Goal: Answer question/provide support: Share knowledge or assist other users

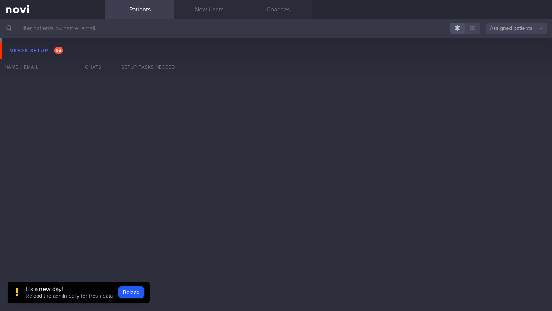
scroll to position [7391, 0]
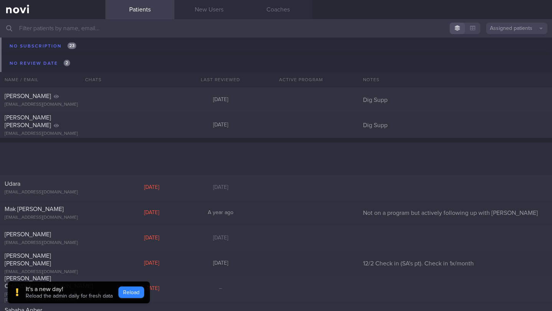
click at [135, 293] on button "Reload" at bounding box center [131, 292] width 26 height 11
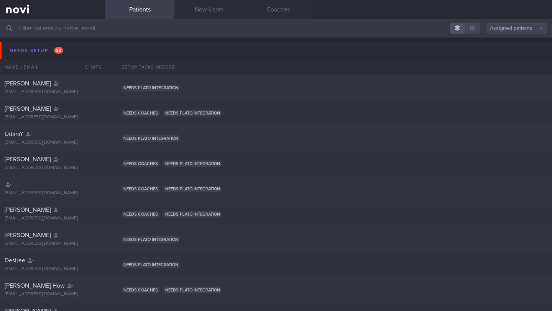
click at [152, 26] on input "text" at bounding box center [276, 28] width 552 height 18
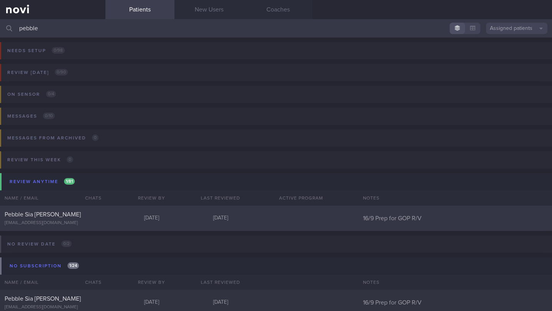
type input "pebble"
click at [125, 215] on div "Pebble Sia [PERSON_NAME] [EMAIL_ADDRESS][DOMAIN_NAME] [DATE] [DATE] 16/9 Prep f…" at bounding box center [276, 218] width 552 height 25
select select "8"
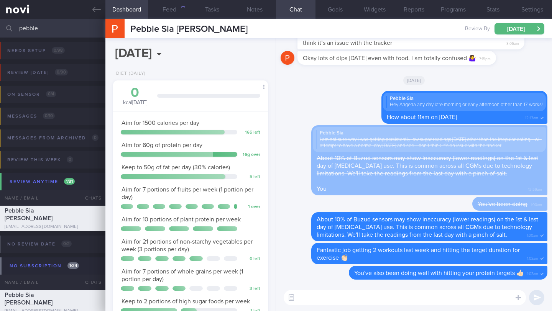
scroll to position [69, 138]
click at [305, 290] on textarea at bounding box center [405, 297] width 242 height 15
click at [312, 299] on textarea at bounding box center [405, 297] width 242 height 15
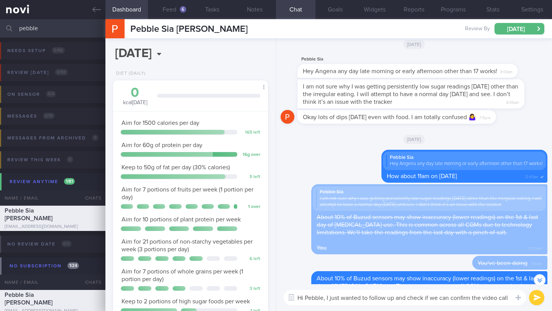
scroll to position [-67, 0]
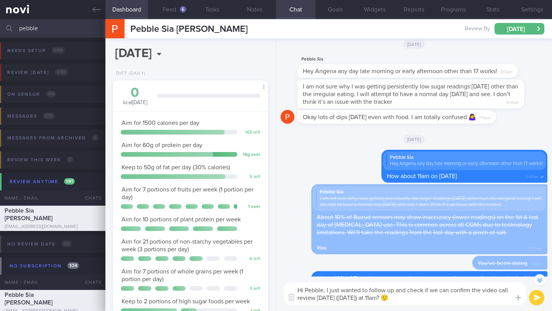
drag, startPoint x: 408, startPoint y: 292, endPoint x: 368, endPoint y: 290, distance: 40.3
click at [368, 290] on textarea "Hi Pebble, I just wanted to follow up and check if we can confirm the video cal…" at bounding box center [405, 293] width 242 height 23
type textarea "Hi Pebble, I just wanted to check if we can confirm the video call review [DATE…"
click at [536, 303] on button "submit" at bounding box center [536, 297] width 15 height 15
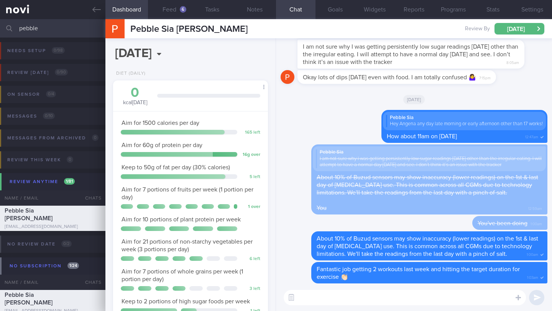
scroll to position [0, 0]
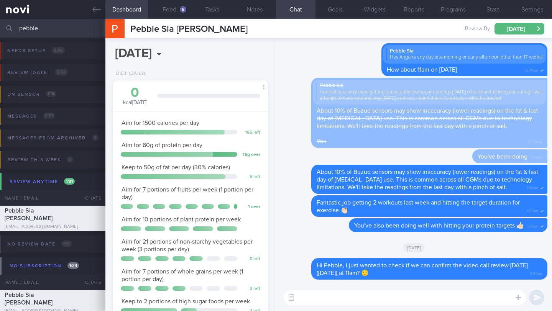
click at [17, 28] on div at bounding box center [9, 28] width 17 height 18
click at [31, 29] on input "pebble" at bounding box center [276, 28] width 552 height 18
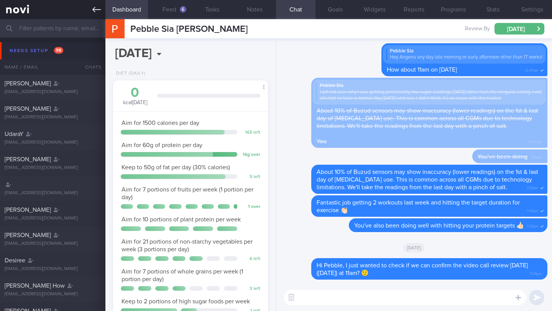
click at [99, 11] on icon at bounding box center [96, 9] width 8 height 8
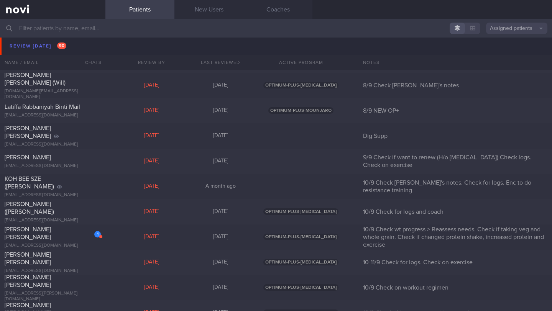
scroll to position [4270, 0]
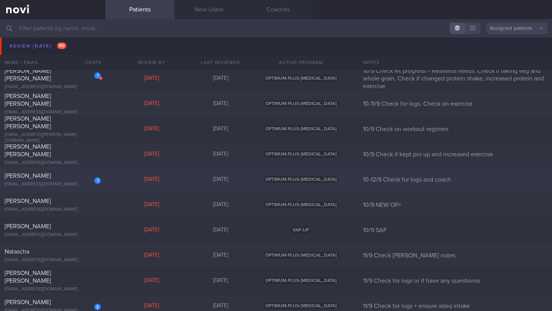
click at [67, 182] on div "[EMAIL_ADDRESS][DOMAIN_NAME]" at bounding box center [53, 185] width 96 height 6
select select "8"
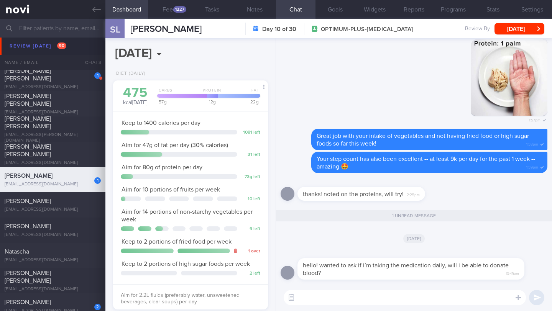
click at [323, 304] on textarea at bounding box center [405, 297] width 242 height 15
click at [541, 10] on button "Settings" at bounding box center [531, 9] width 39 height 19
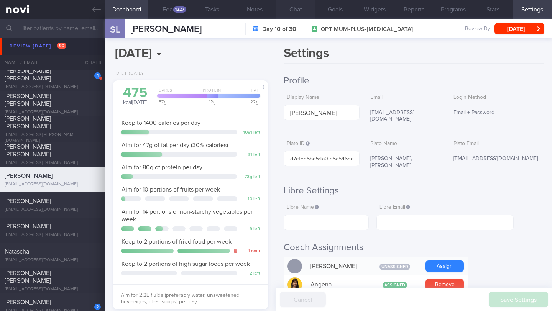
click at [293, 12] on button "Chat" at bounding box center [295, 9] width 39 height 19
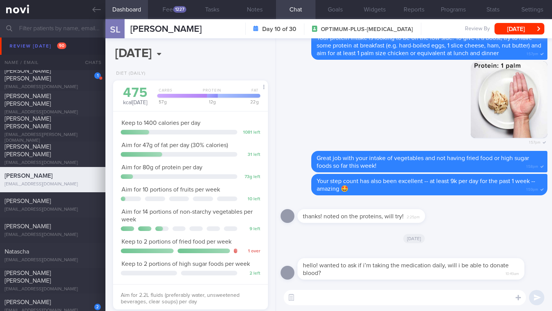
click at [331, 291] on textarea at bounding box center [405, 297] width 242 height 15
type textarea "H"
type textarea "Hi [PERSON_NAME], allow me to check with [PERSON_NAME] for you."
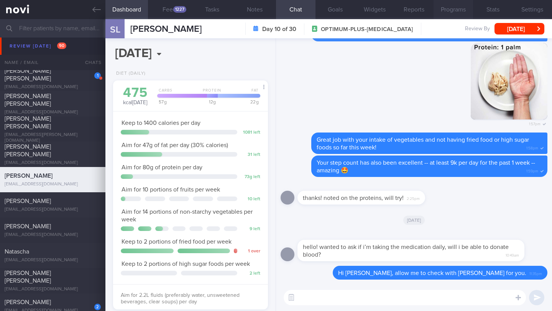
click at [449, 10] on button "Programs" at bounding box center [452, 9] width 39 height 19
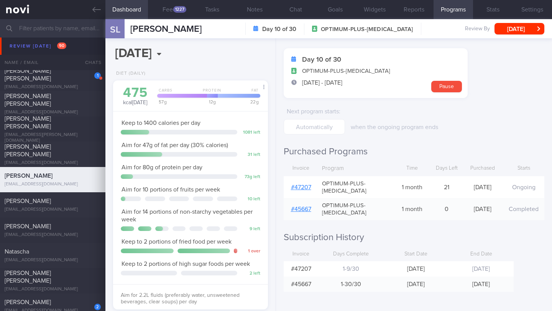
scroll to position [27, 0]
click at [169, 13] on button "Feed 1227" at bounding box center [169, 9] width 43 height 19
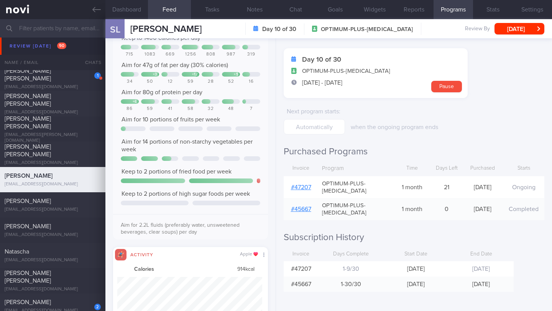
scroll to position [383218, 383113]
click at [137, 8] on button "Dashboard" at bounding box center [126, 9] width 43 height 19
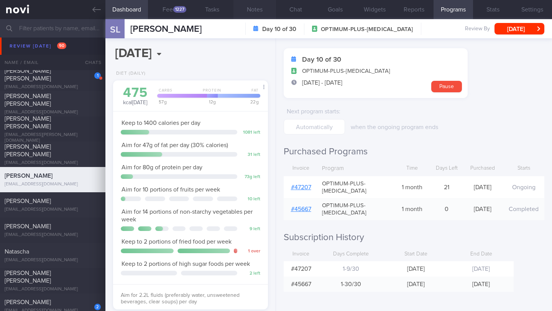
click at [256, 12] on button "Notes" at bounding box center [254, 9] width 43 height 19
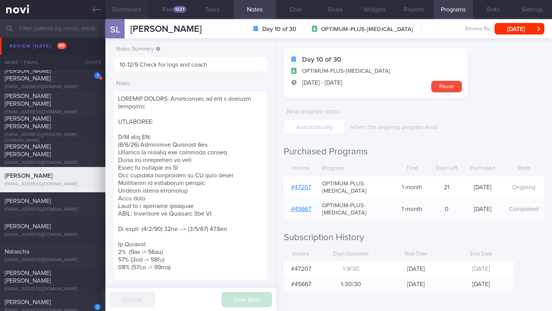
click at [146, 13] on button "Dashboard" at bounding box center [126, 9] width 43 height 19
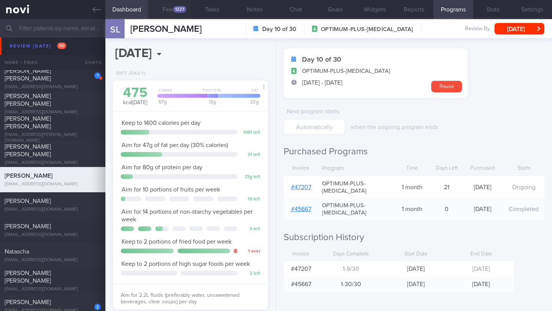
click at [179, 10] on div "1227" at bounding box center [179, 9] width 13 height 7
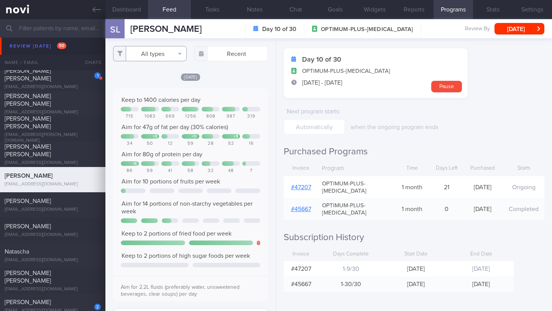
click at [152, 56] on button "All types" at bounding box center [150, 53] width 74 height 15
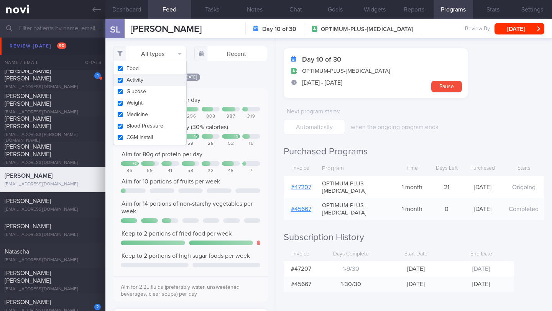
click at [149, 82] on button "Activity" at bounding box center [149, 79] width 73 height 11
checkbox input "false"
click at [241, 90] on div "[DATE] Keep to 1400 calories per day 715 1083 669 1256 808 987 319 Aim for 47g …" at bounding box center [190, 282] width 155 height 419
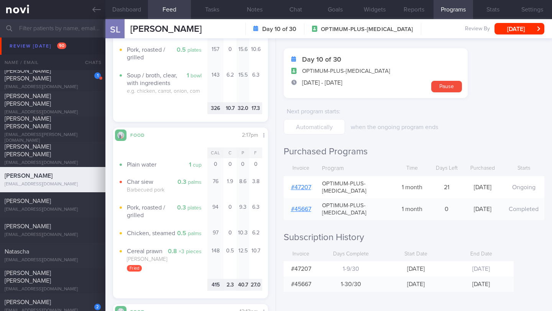
scroll to position [559, 0]
click at [295, 9] on button "Chat" at bounding box center [295, 9] width 39 height 19
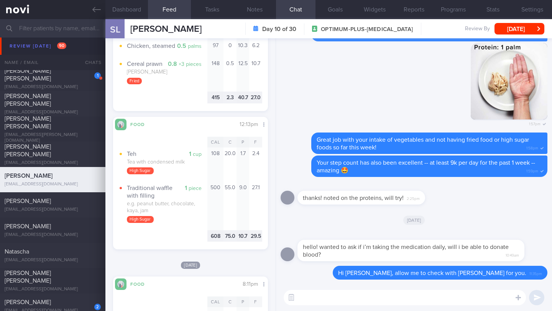
scroll to position [750, 0]
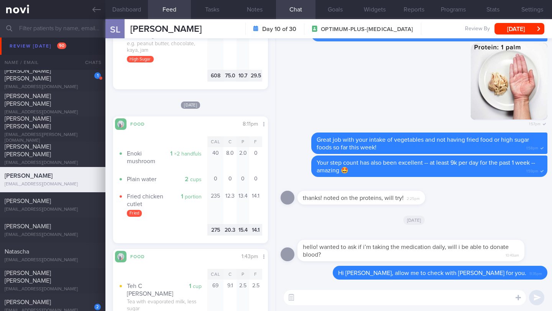
click at [317, 295] on textarea at bounding box center [405, 297] width 242 height 15
type textarea "T"
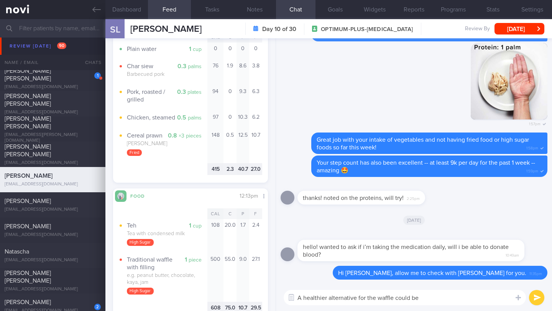
scroll to position [730, 0]
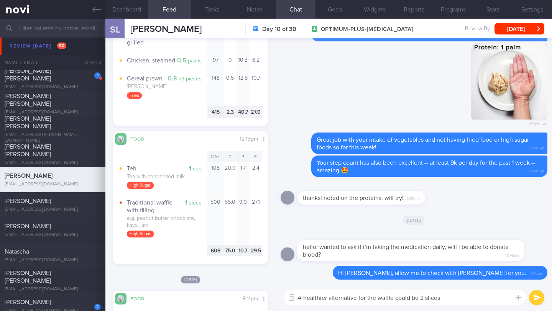
drag, startPoint x: 419, startPoint y: 299, endPoint x: 439, endPoint y: 298, distance: 19.6
click at [439, 298] on textarea "A healthier alternative for the waffle could be 2 slices" at bounding box center [405, 297] width 242 height 15
type textarea "A"
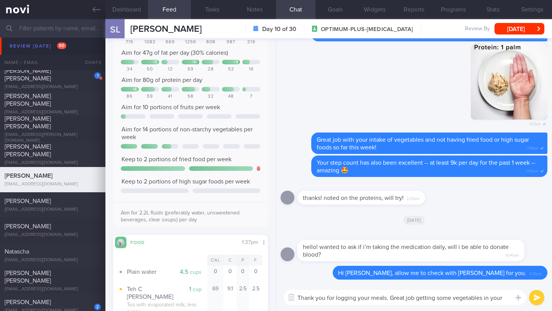
scroll to position [0, 0]
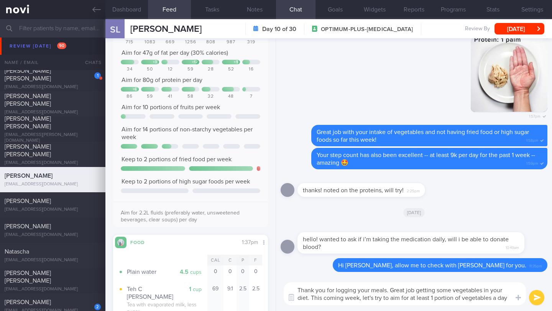
type textarea "Thank you for logging your meals. Great job getting some vegetables in your die…"
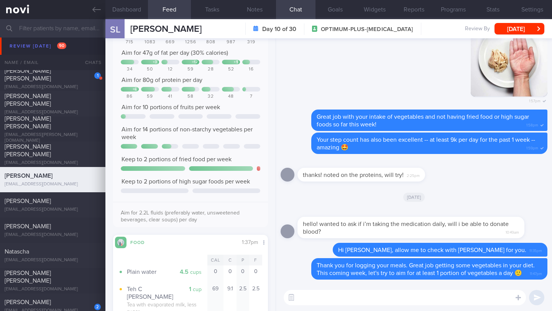
click at [141, 26] on span "[PERSON_NAME]" at bounding box center [165, 29] width 71 height 9
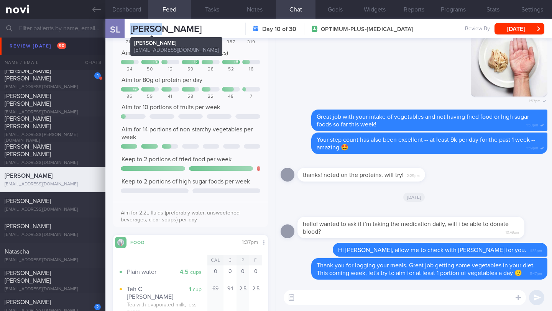
click at [141, 26] on span "[PERSON_NAME]" at bounding box center [165, 29] width 71 height 9
copy div "[PERSON_NAME] [PERSON_NAME] [EMAIL_ADDRESS][DOMAIN_NAME]"
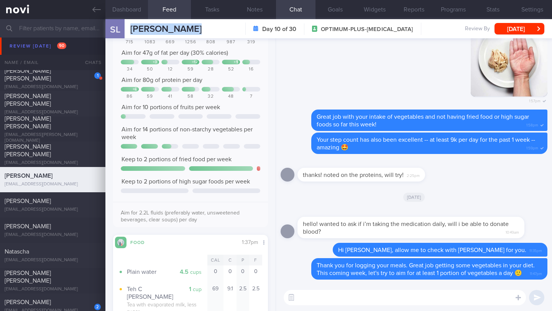
click at [135, 13] on button "Dashboard" at bounding box center [126, 9] width 43 height 19
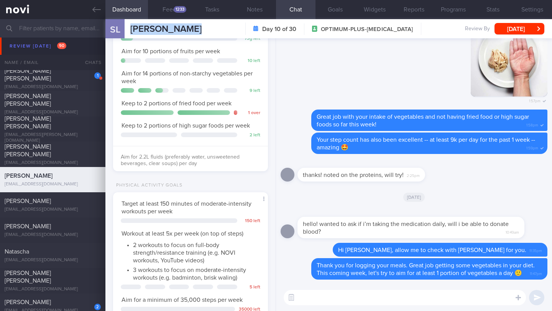
scroll to position [153, 0]
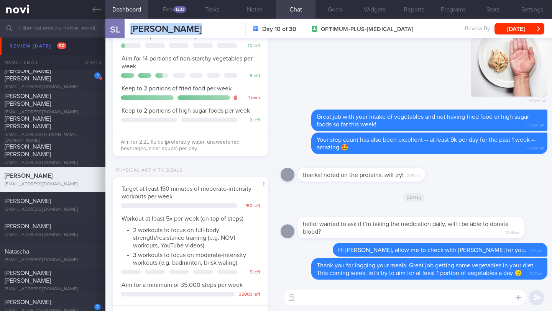
click at [351, 298] on textarea at bounding box center [405, 297] width 242 height 15
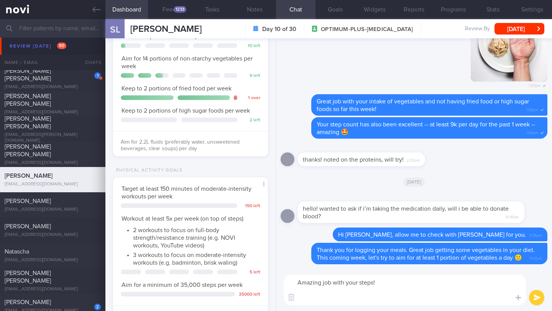
paste textarea "This week, I have increased your step count goal to 8,000 steps per day. I am b…"
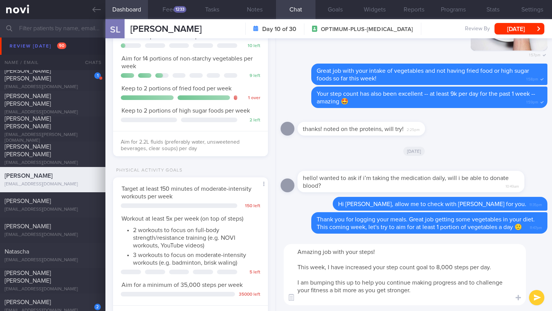
drag, startPoint x: 310, startPoint y: 269, endPoint x: 293, endPoint y: 269, distance: 16.9
click at [293, 269] on textarea "Amazing job with your steps! This week, I have increased your step count goal t…" at bounding box center [405, 274] width 242 height 61
click at [382, 268] on textarea "Amazing job with your steps! Starting [DATE], I will increased your step count …" at bounding box center [405, 274] width 242 height 61
click at [449, 267] on textarea "Amazing job with your steps! Starting [DATE], I will increase your step count g…" at bounding box center [405, 274] width 242 height 61
click at [422, 288] on textarea "Amazing job with your steps! Starting [DATE], I will increase your step count g…" at bounding box center [405, 274] width 242 height 61
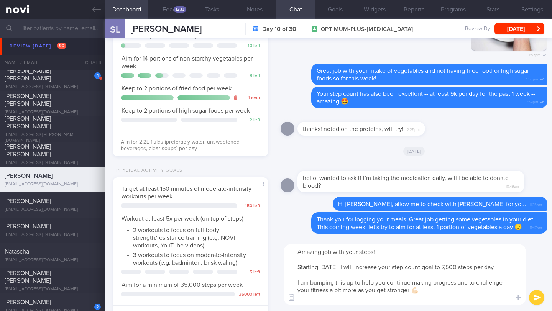
type textarea "Amazing job with your steps! Starting [DATE], I will increase your step count g…"
click at [535, 295] on button "submit" at bounding box center [536, 297] width 15 height 15
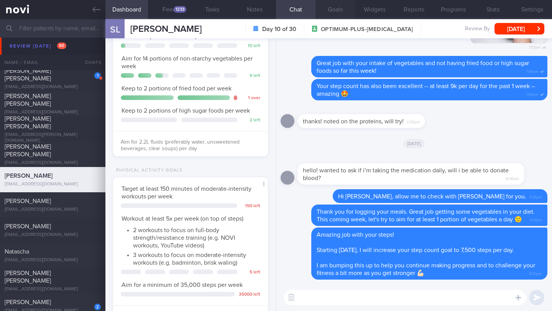
click at [336, 11] on button "Goals" at bounding box center [334, 9] width 39 height 19
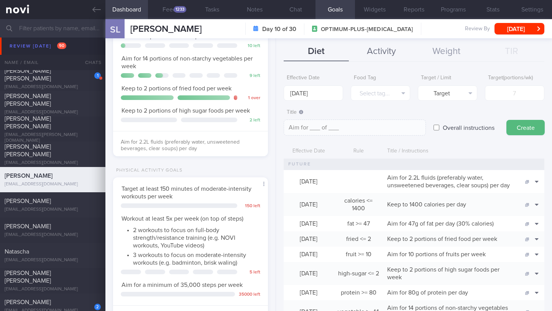
click at [371, 53] on button "Activity" at bounding box center [381, 51] width 65 height 19
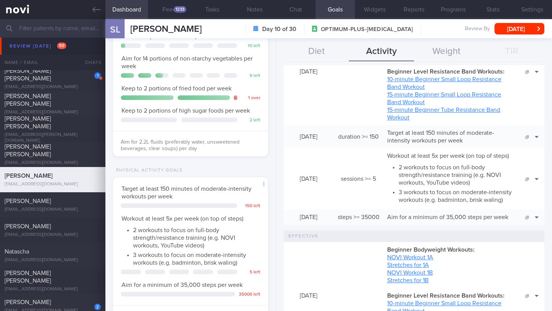
scroll to position [186, 0]
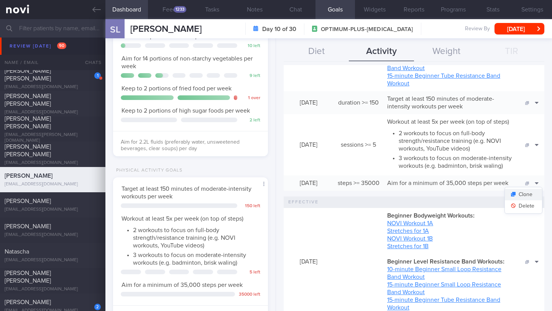
click at [530, 200] on button "Clone" at bounding box center [523, 194] width 37 height 11
type textarea "Aim for a minimum of 35,000 steps per week"
click at [527, 212] on button "Delete" at bounding box center [523, 205] width 37 height 11
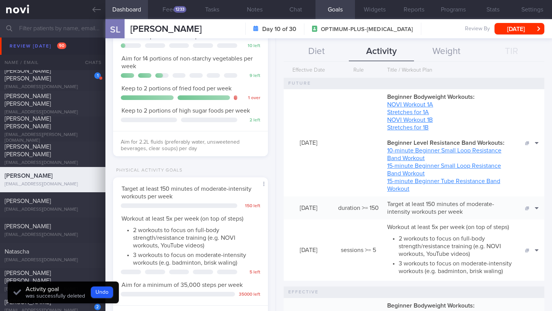
scroll to position [0, 0]
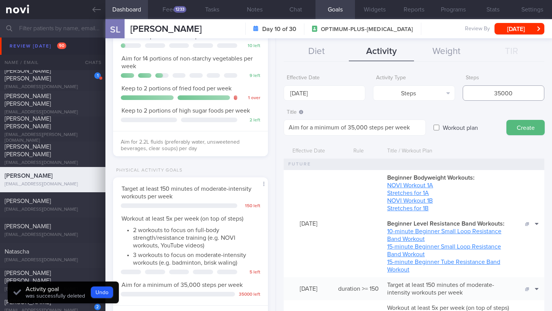
drag, startPoint x: 496, startPoint y: 93, endPoint x: 468, endPoint y: 89, distance: 27.8
click at [468, 89] on input "35000" at bounding box center [504, 92] width 82 height 15
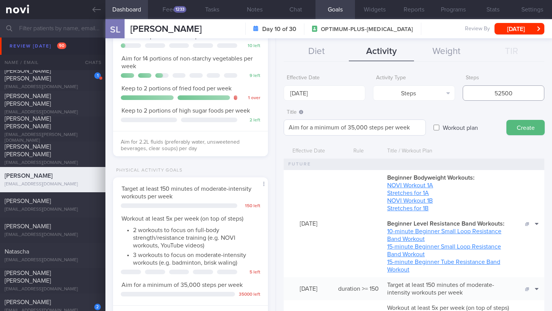
type input "52500"
drag, startPoint x: 353, startPoint y: 128, endPoint x: 344, endPoint y: 127, distance: 8.8
click at [344, 127] on textarea "Aim for a minimum of 35,000 steps per week" at bounding box center [355, 128] width 142 height 16
click at [415, 132] on textarea "Aim for a minimum of 52,500 steps per week" at bounding box center [355, 128] width 142 height 16
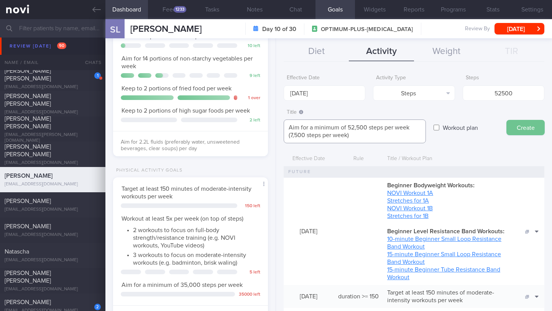
type textarea "Aim for a minimum of 52,500 steps per week (7,500 steps per week)"
click at [525, 127] on button "Create" at bounding box center [525, 127] width 38 height 15
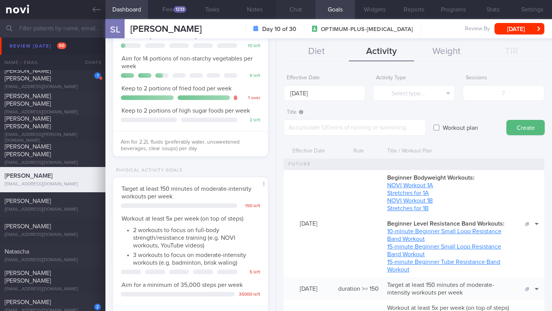
click at [296, 8] on button "Chat" at bounding box center [295, 9] width 39 height 19
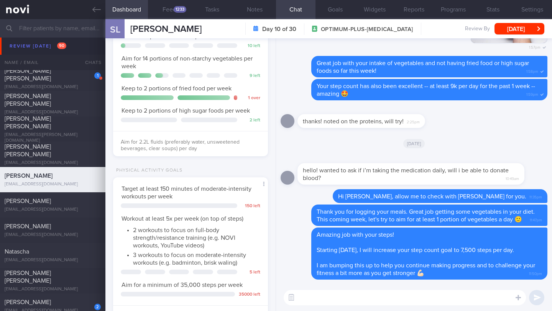
click at [366, 299] on textarea at bounding box center [405, 297] width 242 height 15
type textarea "2"
drag, startPoint x: 333, startPoint y: 294, endPoint x: 310, endPoint y: 293, distance: 23.8
click at [294, 289] on div "2 hours of 2 hours of ​ 2 hours of ​" at bounding box center [414, 297] width 276 height 27
click at [332, 297] on textarea "2 hours of" at bounding box center [405, 297] width 242 height 15
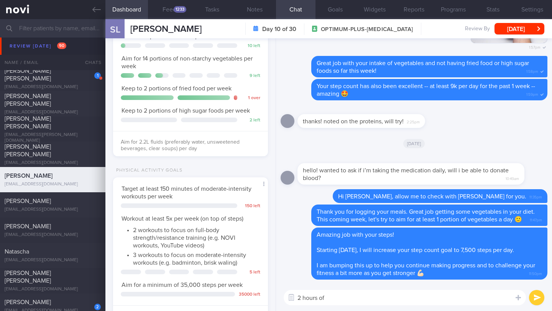
click at [332, 298] on textarea "2 hours of" at bounding box center [405, 297] width 242 height 15
type textarea "y"
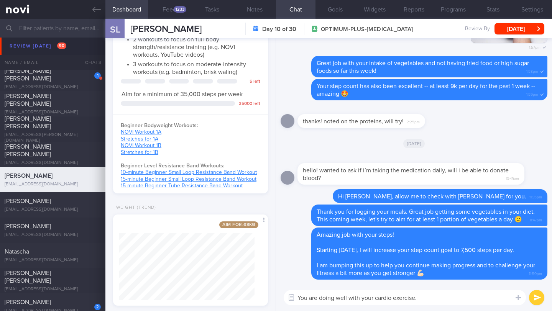
scroll to position [371, 0]
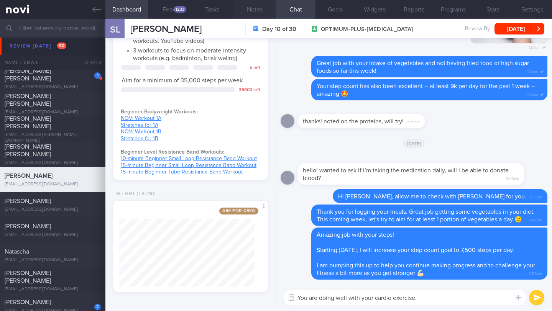
click at [257, 8] on button "Notes" at bounding box center [254, 9] width 43 height 19
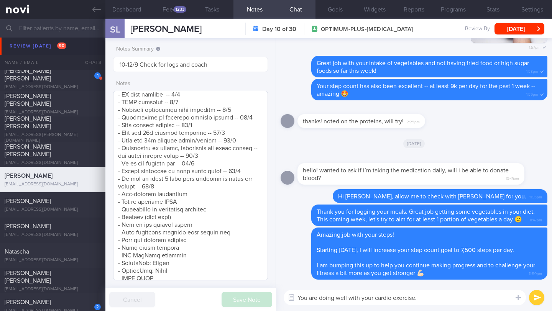
scroll to position [486, 0]
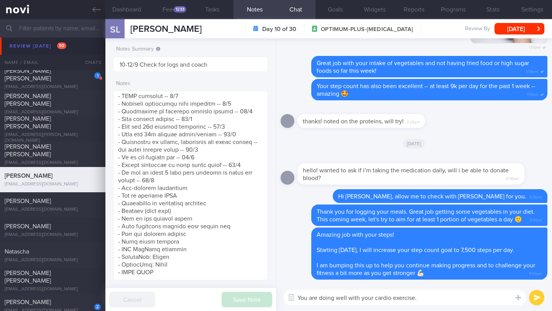
click at [426, 297] on textarea "You are doing well with your cardio exercise." at bounding box center [405, 297] width 242 height 15
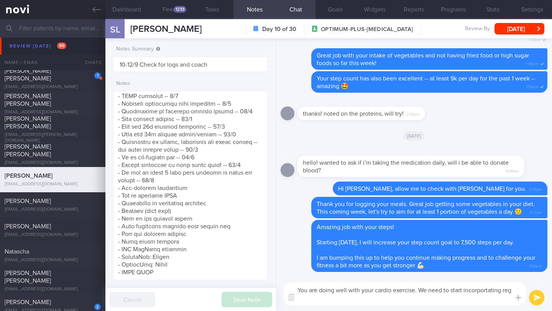
scroll to position [0, 0]
drag, startPoint x: 425, startPoint y: 299, endPoint x: 297, endPoint y: 291, distance: 127.5
click at [297, 291] on textarea "You are doing well with your cardio exercise. We need to start incorportating r…" at bounding box center [405, 293] width 242 height 23
paste textarea "Great job with your cardio! Now, let's add some strength training to your routi…"
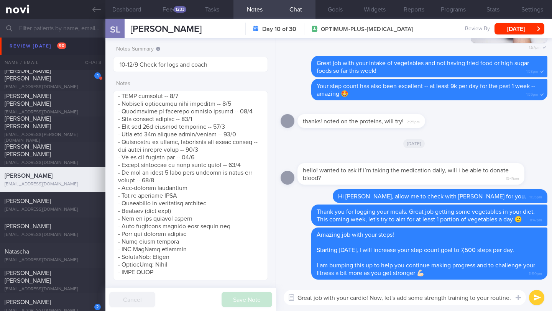
drag, startPoint x: 324, startPoint y: 300, endPoint x: 281, endPoint y: 296, distance: 43.2
click at [281, 296] on div "Great job with your cardio! Now, let's add some strength training to your routi…" at bounding box center [414, 297] width 276 height 27
click at [285, 295] on button "button" at bounding box center [291, 298] width 14 height 14
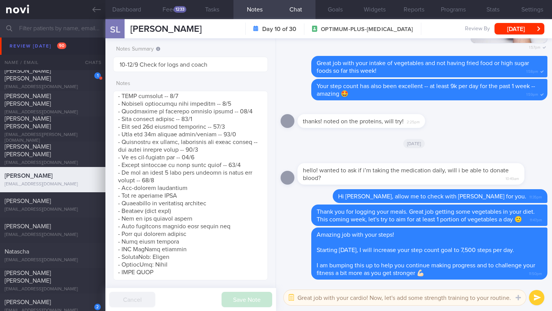
click at [301, 297] on textarea "Great job with your cardio! Now, let's add some strength training to your routi…" at bounding box center [405, 297] width 242 height 15
click at [294, 299] on button "button" at bounding box center [291, 298] width 14 height 14
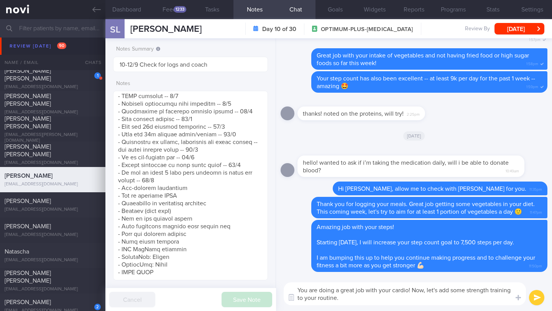
click at [414, 292] on textarea "You are doing a great job with your cardio! Now, let's add some strength traini…" at bounding box center [405, 293] width 242 height 23
click at [409, 301] on textarea "You are doing a great job with your cardio! Now, let's add some strength traini…" at bounding box center [405, 293] width 242 height 23
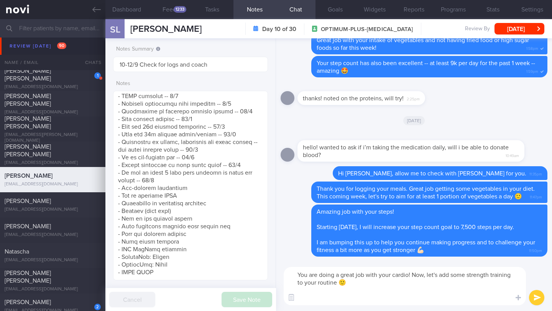
paste textarea "To keep that progress going and truly sustain it, building muscle is key. Aim t…"
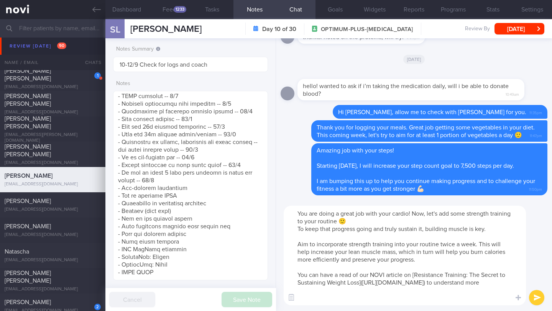
drag, startPoint x: 297, startPoint y: 231, endPoint x: 486, endPoint y: 231, distance: 188.9
click at [486, 231] on textarea "You are doing a great job with your cardio! Now, let's add some strength traini…" at bounding box center [405, 256] width 242 height 100
click at [426, 228] on textarea "You are doing a great job with your cardio! Now, let's add some strength traini…" at bounding box center [405, 256] width 242 height 100
drag, startPoint x: 425, startPoint y: 230, endPoint x: 291, endPoint y: 228, distance: 133.8
click at [291, 228] on textarea "You are doing a great job with your cardio! Now, let's add some strength traini…" at bounding box center [405, 256] width 242 height 100
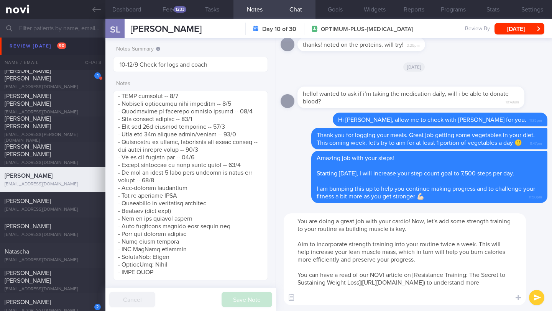
click at [415, 232] on textarea "You are doing a great job with your cardio! Now, let's add some strength traini…" at bounding box center [405, 259] width 242 height 92
type textarea "You are doing a great job with your cardio! Now, let's add some strength traini…"
click at [541, 298] on button "submit" at bounding box center [536, 297] width 15 height 15
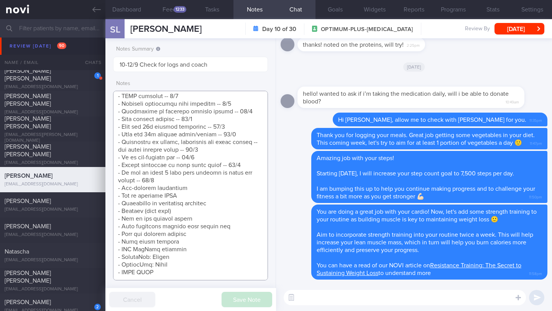
click at [218, 212] on textarea at bounding box center [190, 186] width 155 height 190
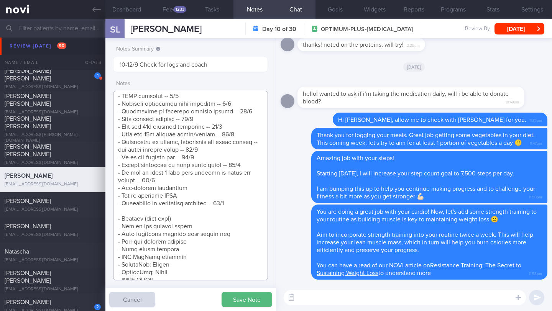
scroll to position [509, 0]
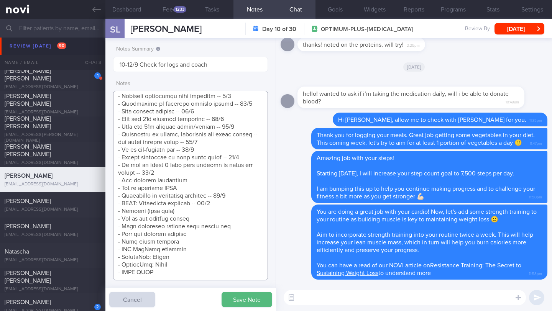
drag, startPoint x: 201, startPoint y: 194, endPoint x: 114, endPoint y: 192, distance: 87.0
click at [114, 192] on textarea at bounding box center [190, 186] width 155 height 190
click at [192, 192] on textarea at bounding box center [190, 186] width 155 height 190
drag, startPoint x: 212, startPoint y: 194, endPoint x: 118, endPoint y: 189, distance: 94.1
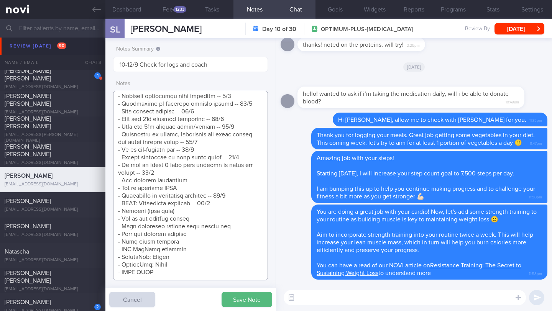
click at [118, 189] on textarea at bounding box center [190, 186] width 155 height 190
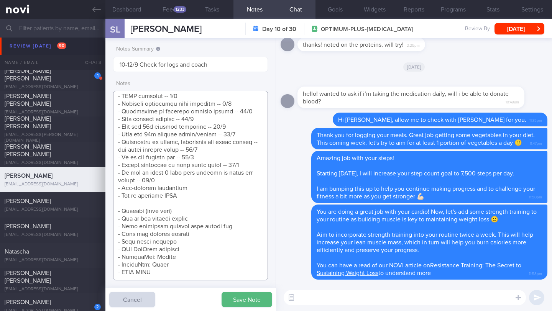
scroll to position [501, 0]
click at [177, 172] on textarea at bounding box center [190, 186] width 155 height 190
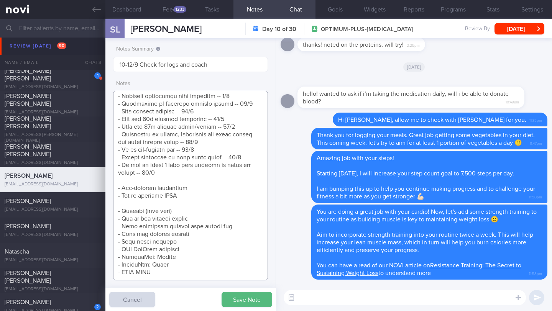
scroll to position [509, 0]
paste textarea "- Importance of resistance training -- 14/9 - NOVI: Resistance training -- 14/9"
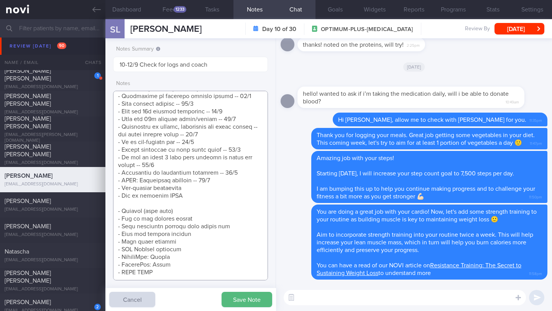
click at [153, 204] on textarea at bounding box center [190, 186] width 155 height 190
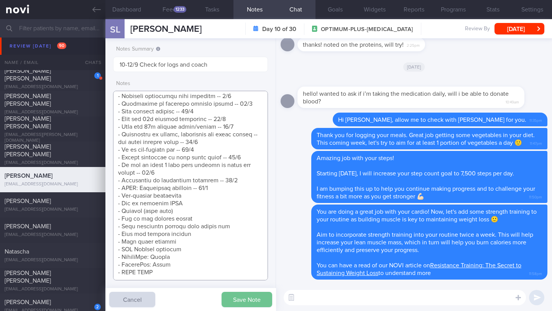
type textarea "SUPPORT NEEDED: Motivation to have a healthy lifestyle CHALLENGE: R/V with JJ: …"
click at [240, 292] on button "Save Note" at bounding box center [247, 299] width 51 height 15
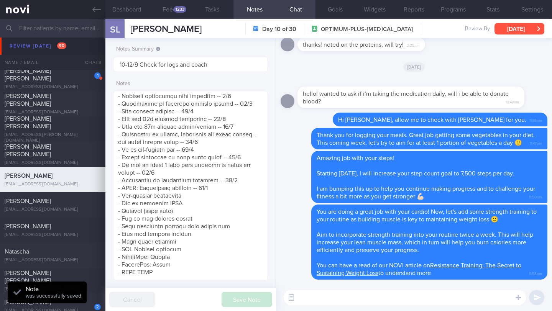
click at [515, 30] on button "[DATE]" at bounding box center [519, 28] width 50 height 11
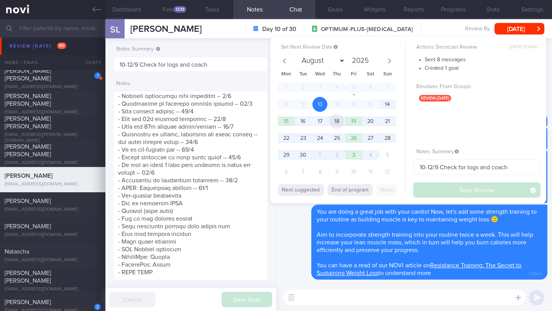
click at [339, 126] on span "18" at bounding box center [336, 121] width 15 height 15
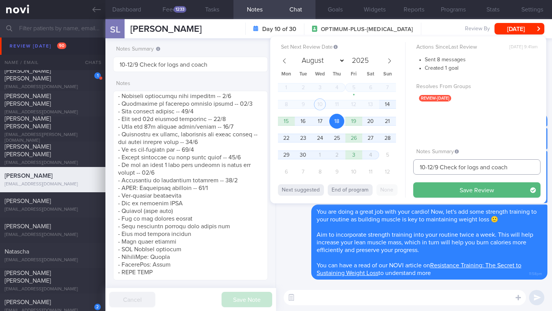
drag, startPoint x: 433, startPoint y: 166, endPoint x: 381, endPoint y: 162, distance: 51.9
click at [381, 162] on div "Set Next Review Date [DATE] August September October November [DATE] Mon Tue We…" at bounding box center [408, 119] width 276 height 167
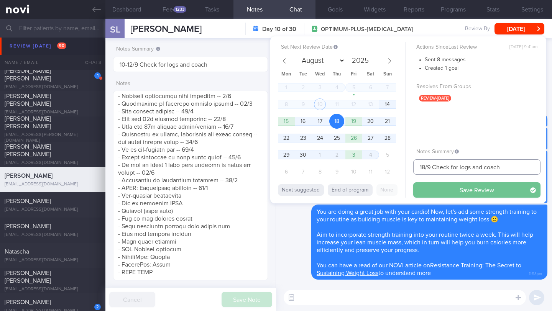
type input "18/9 Check for logs and coach"
click at [474, 189] on button "Save Review" at bounding box center [476, 189] width 127 height 15
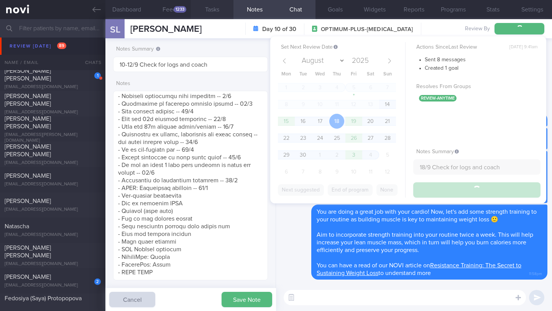
type input "18/9 Check for logs and coach"
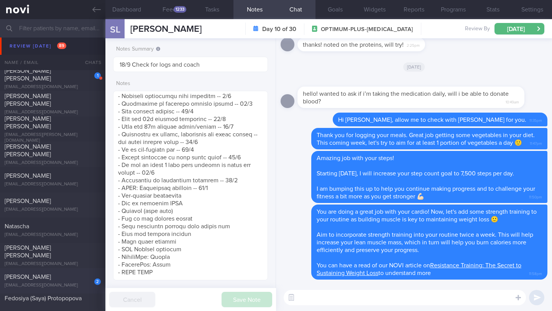
click at [75, 287] on div "[EMAIL_ADDRESS][DOMAIN_NAME]" at bounding box center [53, 286] width 96 height 6
type input "11/9 Check for logs + ensure adeq intake"
type textarea "Personal target weight: 52-54kg SUPPORT NEEDED: CHALLENGE: R/V with JJ: ([DATE]…"
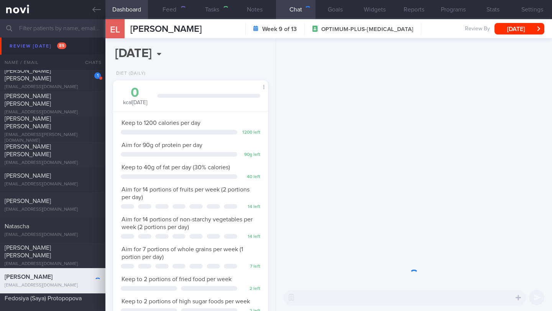
scroll to position [79, 135]
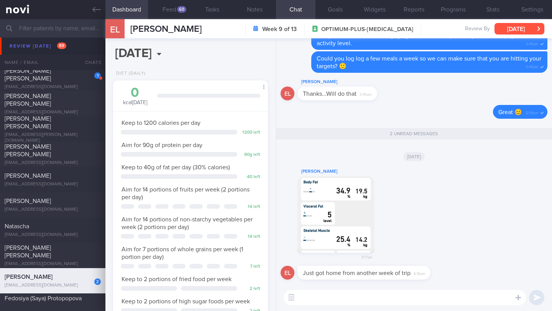
click at [517, 28] on button "[DATE]" at bounding box center [519, 28] width 50 height 11
click at [464, 237] on div "[PERSON_NAME] 8:17am" at bounding box center [414, 216] width 267 height 99
click at [176, 15] on button "Feed 60" at bounding box center [169, 9] width 43 height 19
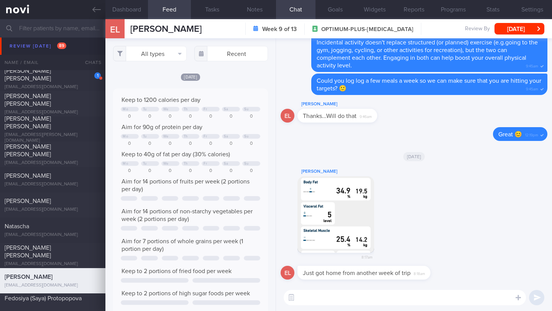
scroll to position [34, 139]
click at [173, 53] on button "All types" at bounding box center [150, 53] width 74 height 15
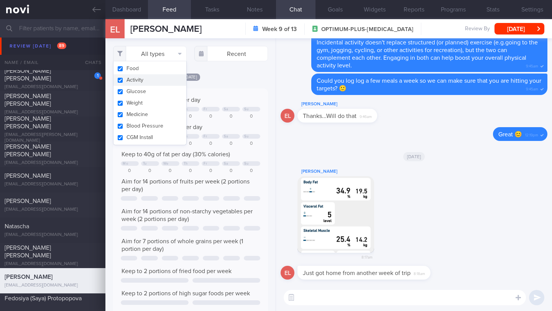
click at [161, 78] on button "Activity" at bounding box center [149, 79] width 73 height 11
checkbox input "false"
click at [251, 81] on div "[DATE]" at bounding box center [190, 77] width 155 height 8
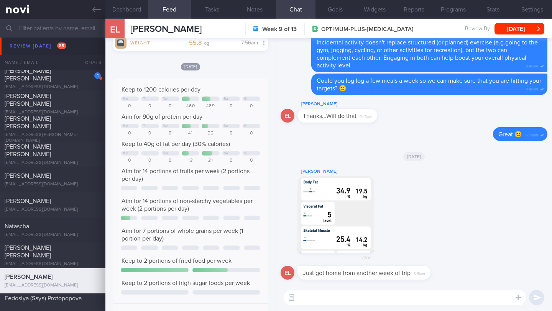
select select "8"
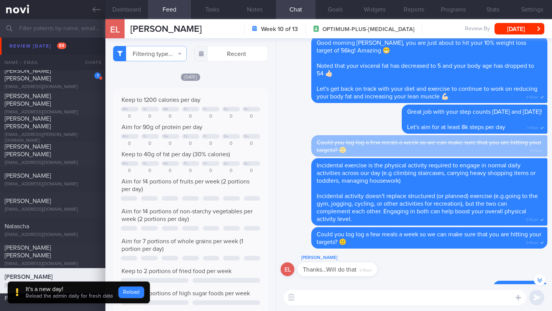
click at [134, 290] on button "Reload" at bounding box center [131, 292] width 26 height 11
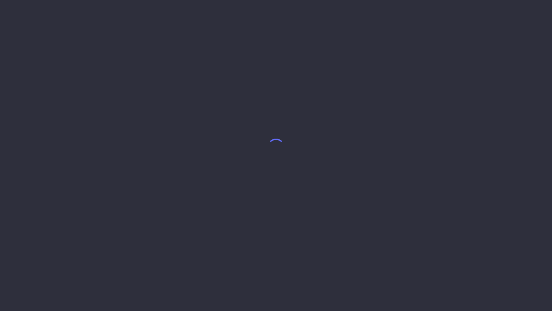
select select "8"
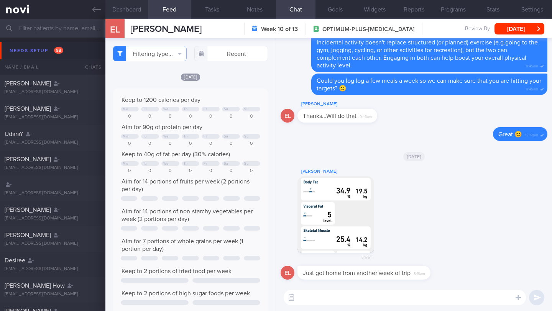
click at [134, 8] on button "Dashboard" at bounding box center [126, 9] width 43 height 19
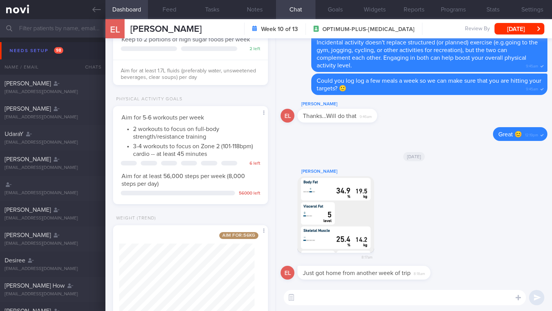
scroll to position [286, 0]
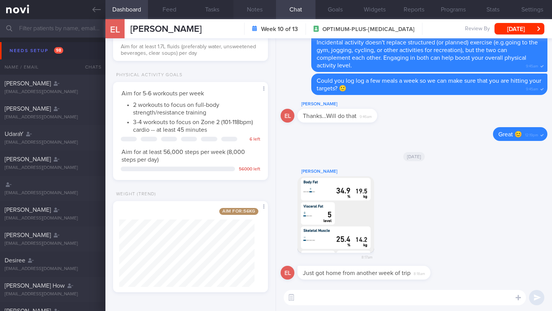
click at [255, 10] on button "Notes" at bounding box center [254, 9] width 43 height 19
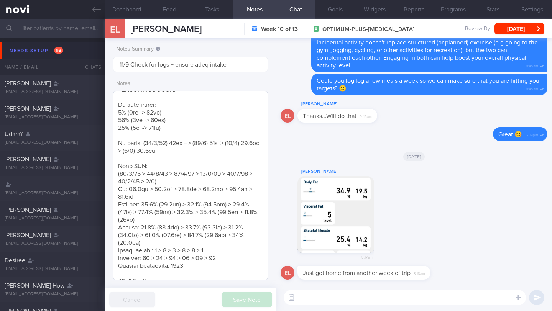
scroll to position [284, 0]
click at [191, 113] on textarea at bounding box center [190, 186] width 155 height 190
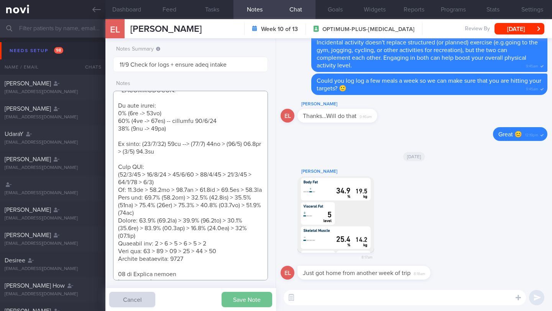
type textarea "Personal target weight: 52-54kg SUPPORT NEEDED: CHALLENGE: R/V with JJ: ([DATE]…"
click at [241, 294] on button "Save Note" at bounding box center [247, 299] width 51 height 15
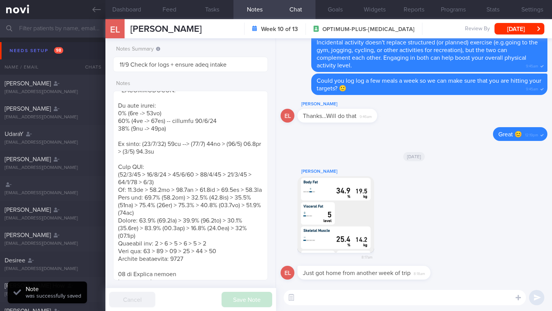
click at [325, 296] on textarea at bounding box center [405, 297] width 242 height 15
type textarea "H"
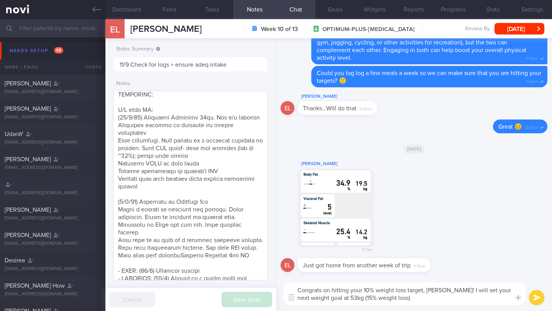
scroll to position [64, 0]
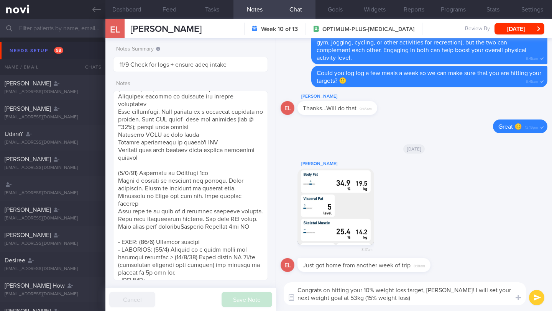
type textarea "Congrats on hitting your 10% weight loss target, Elaine! I will set your next w…"
click at [330, 198] on button "button" at bounding box center [335, 207] width 77 height 77
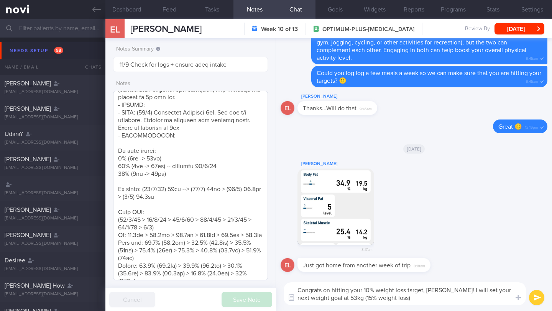
scroll to position [275, 0]
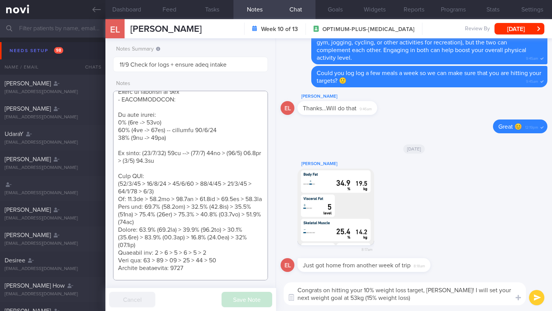
click at [192, 153] on textarea at bounding box center [190, 186] width 155 height 190
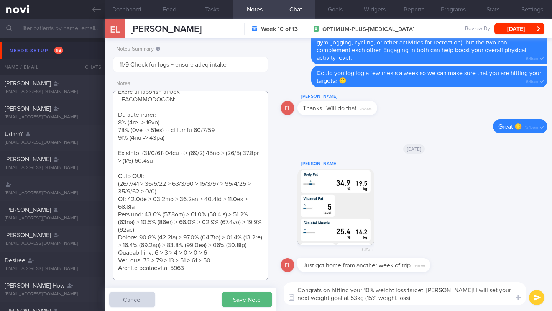
click at [154, 183] on textarea at bounding box center [190, 186] width 155 height 190
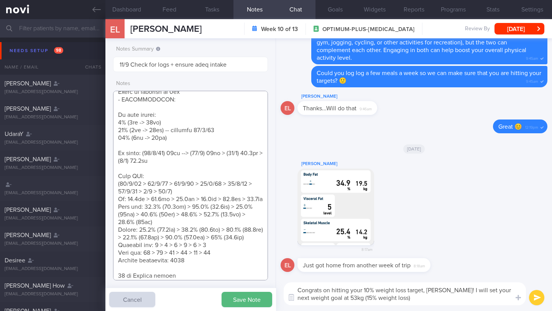
click at [160, 201] on textarea at bounding box center [190, 186] width 155 height 190
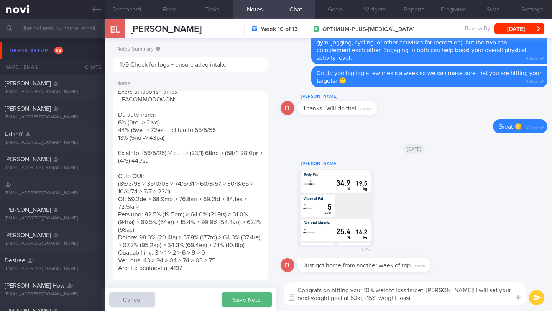
click at [343, 190] on button "button" at bounding box center [335, 207] width 77 height 77
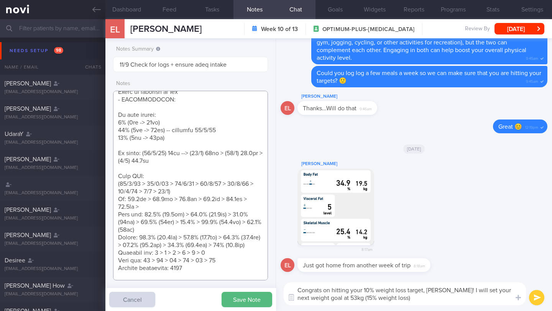
click at [168, 197] on textarea at bounding box center [190, 186] width 155 height 190
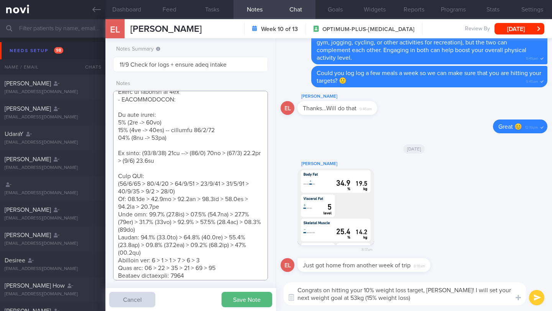
click at [162, 222] on textarea at bounding box center [190, 186] width 155 height 190
click at [150, 245] on textarea at bounding box center [190, 186] width 155 height 190
click at [219, 251] on textarea at bounding box center [190, 186] width 155 height 190
click at [329, 218] on button "button" at bounding box center [335, 207] width 77 height 77
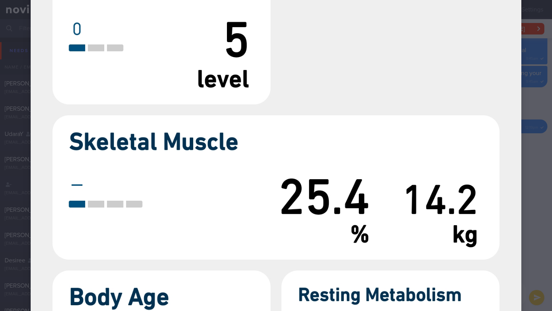
scroll to position [627, 0]
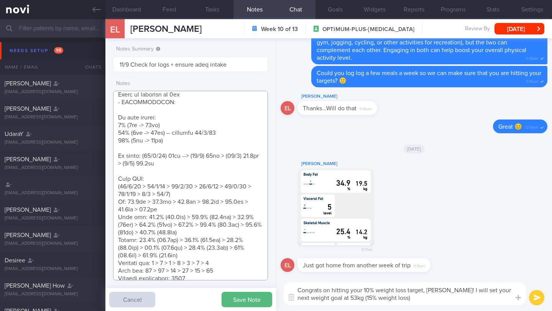
scroll to position [273, 0]
click at [234, 260] on textarea at bounding box center [190, 186] width 155 height 190
type textarea "Personal target weight: 52-54kg SUPPORT NEEDED: CHALLENGE: R/V with JJ: ([DATE]…"
click at [328, 230] on button "button" at bounding box center [335, 207] width 77 height 77
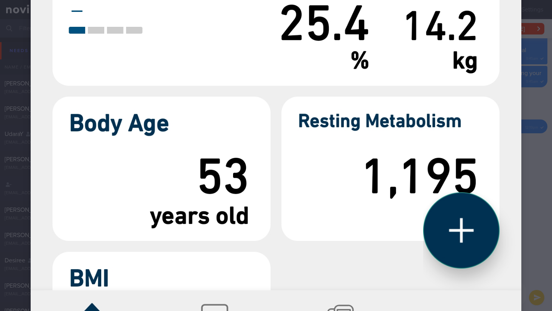
scroll to position [742, 0]
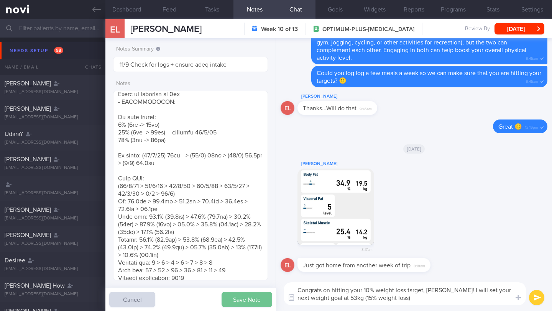
click at [235, 302] on button "Save Note" at bounding box center [247, 299] width 51 height 15
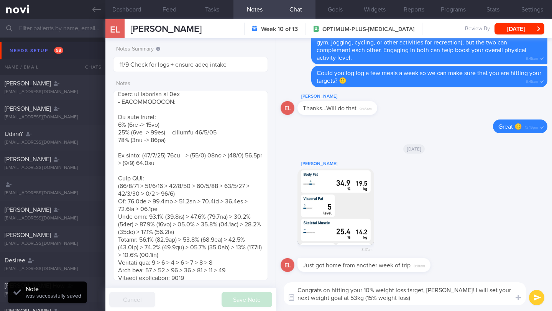
click at [438, 293] on textarea "Congrats on hitting your 10% weight loss target, Elaine! I will set your next w…" at bounding box center [405, 293] width 242 height 23
click at [407, 303] on textarea "Congrats on hitting your 10% weight loss target, Elaine! I will set your next w…" at bounding box center [405, 293] width 242 height 23
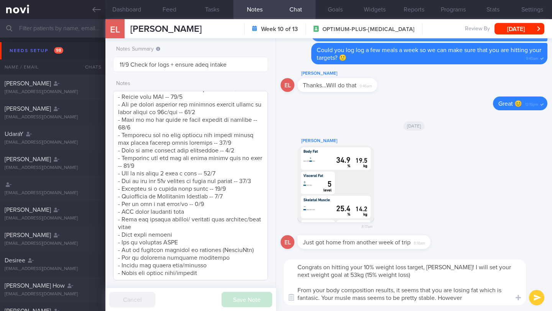
scroll to position [761, 0]
click at [487, 299] on textarea "Congrats on hitting your 10% weight loss target, Elaine! I will set your next w…" at bounding box center [405, 282] width 242 height 46
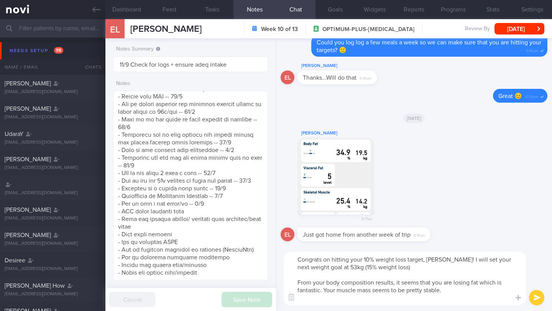
scroll to position [0, 0]
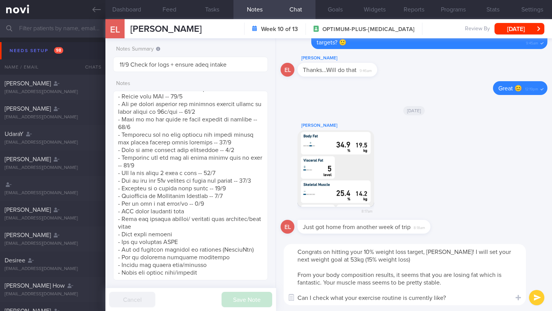
click at [468, 281] on textarea "Congrats on hitting your 10% weight loss target, Elaine! I will set your next w…" at bounding box center [405, 274] width 242 height 61
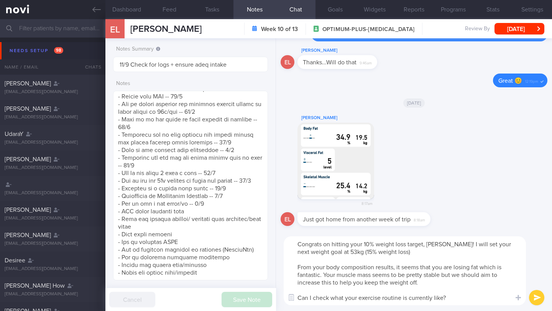
drag, startPoint x: 296, startPoint y: 245, endPoint x: 462, endPoint y: 299, distance: 174.5
click at [462, 299] on textarea "Congrats on hitting your 10% weight loss target, Elaine! I will set your next w…" at bounding box center [405, 270] width 242 height 69
click at [359, 266] on textarea "Congrats on hitting your 10% weight loss target, Elaine! I will set your next w…" at bounding box center [405, 270] width 242 height 69
drag, startPoint x: 406, startPoint y: 278, endPoint x: 292, endPoint y: 266, distance: 115.3
click at [292, 266] on textarea "Congrats on hitting your 10% weight loss target, Elaine! I will set your next w…" at bounding box center [405, 270] width 242 height 69
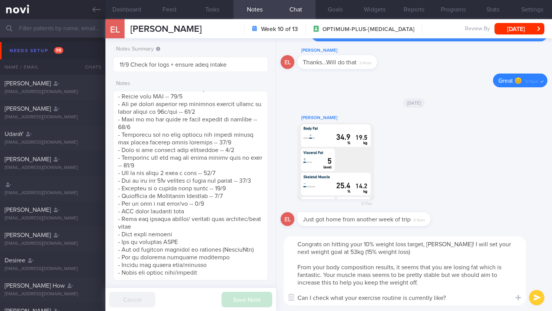
paste textarea "It's great to see that you're losing fat, which is the key to healthy weight lo…"
type textarea "Congrats on hitting your 10% weight loss target, Elaine! I will set your next w…"
click at [532, 298] on button "submit" at bounding box center [536, 297] width 15 height 15
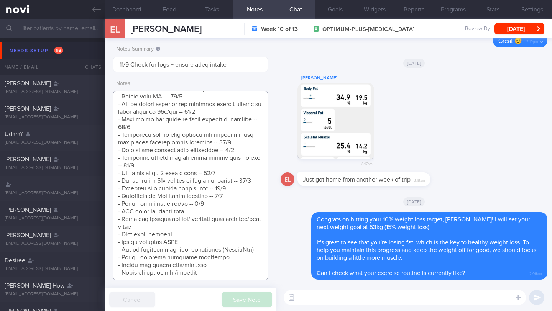
click at [212, 220] on textarea at bounding box center [190, 186] width 155 height 190
click at [174, 6] on button "Feed" at bounding box center [169, 9] width 43 height 19
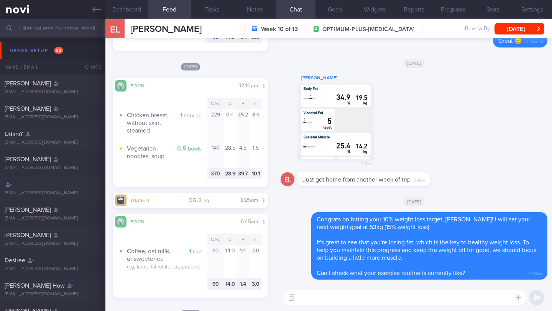
scroll to position [922, 0]
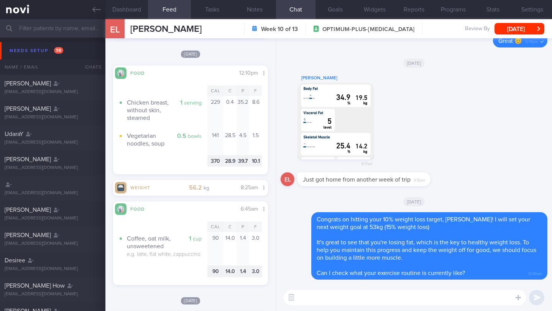
click at [328, 296] on textarea at bounding box center [405, 297] width 242 height 15
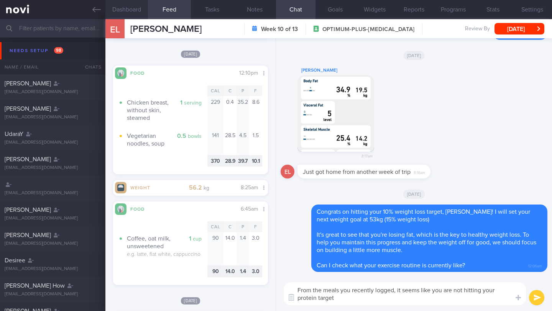
click at [135, 5] on button "Dashboard" at bounding box center [126, 9] width 43 height 19
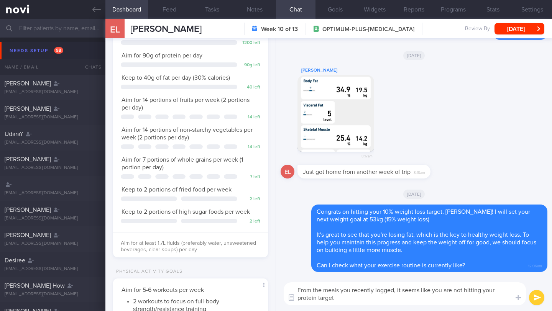
scroll to position [80, 0]
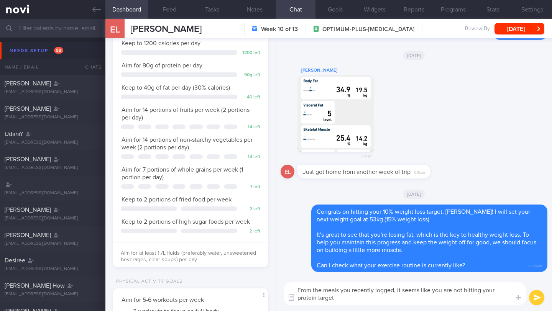
click at [414, 298] on textarea "From the meals you recently logged, it seems like you are not hitting your prot…" at bounding box center [405, 293] width 242 height 23
click at [263, 12] on button "Notes" at bounding box center [254, 9] width 43 height 19
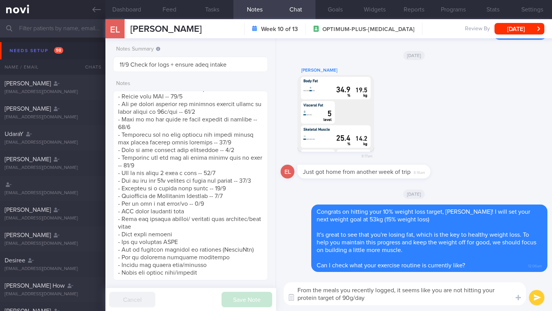
click at [382, 297] on textarea "From the meals you recently logged, it seems like you are not hitting your prot…" at bounding box center [405, 293] width 242 height 23
click at [376, 302] on textarea "From the meals you recently logged, it seems like you are not hitting your prot…" at bounding box center [405, 293] width 242 height 23
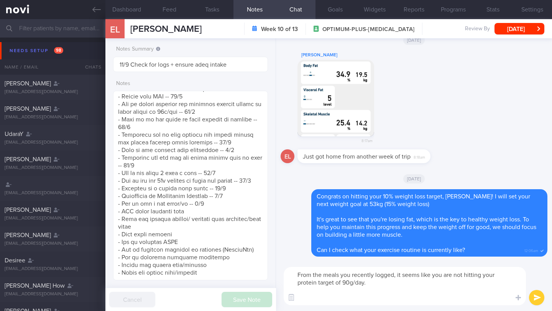
paste textarea "Which do you think will be more realistic for you to do to boost your protein i…"
type textarea "From the meals you recently logged, it seems like you are not hitting your prot…"
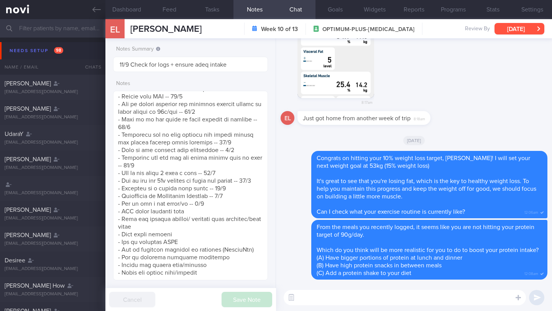
click at [508, 27] on button "[DATE]" at bounding box center [519, 28] width 50 height 11
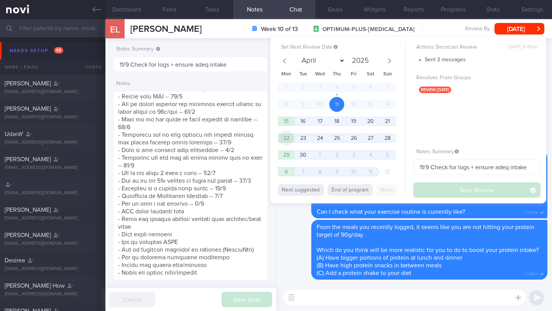
click at [291, 139] on span "22" at bounding box center [286, 138] width 15 height 15
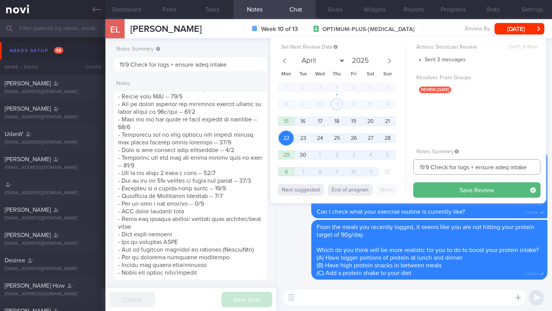
drag, startPoint x: 424, startPoint y: 167, endPoint x: 410, endPoint y: 166, distance: 13.4
click at [410, 166] on div "Set Next Review Date 22 Sep 2025 April May June July August September October N…" at bounding box center [408, 119] width 276 height 167
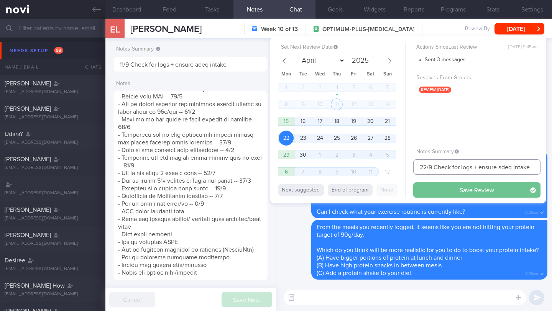
type input "22/9 Check for logs + ensure adeq intake"
click at [431, 186] on button "Save Review" at bounding box center [476, 189] width 127 height 15
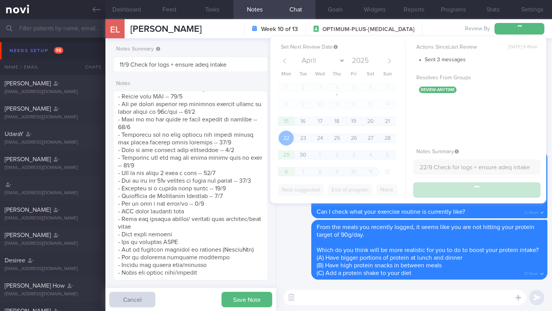
type input "22/9 Check for logs + ensure adeq intake"
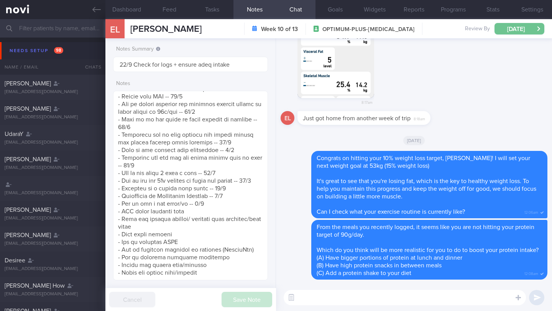
click at [509, 30] on button "Mon, 22 Sep" at bounding box center [519, 28] width 50 height 11
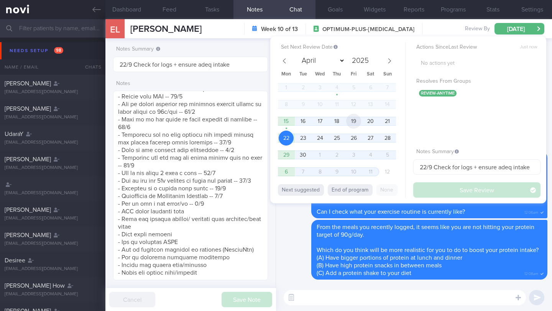
click at [357, 123] on span "19" at bounding box center [353, 121] width 15 height 15
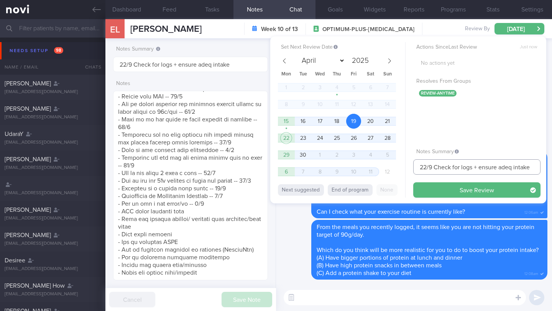
drag, startPoint x: 426, startPoint y: 167, endPoint x: 400, endPoint y: 164, distance: 25.9
click at [400, 164] on div "Set Next Review Date 19 Sep 2025 April May June July August September October N…" at bounding box center [408, 119] width 276 height 167
type input "19-22/9 Check for logs + ensure adeq intake"
click at [431, 198] on div "Set Next Review Date 19 Sep 2025 April May June July August September October N…" at bounding box center [408, 119] width 276 height 167
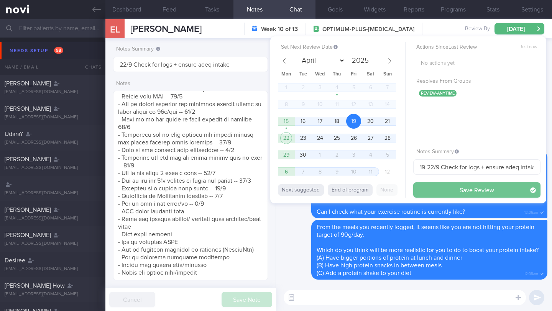
click at [431, 194] on button "Save Review" at bounding box center [476, 189] width 127 height 15
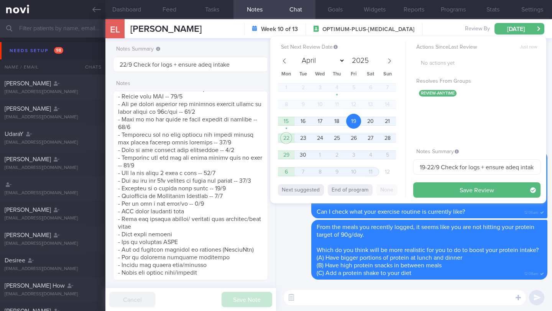
type input "19-22/9 Check for logs + ensure adeq intake"
